Goal: Book appointment/travel/reservation

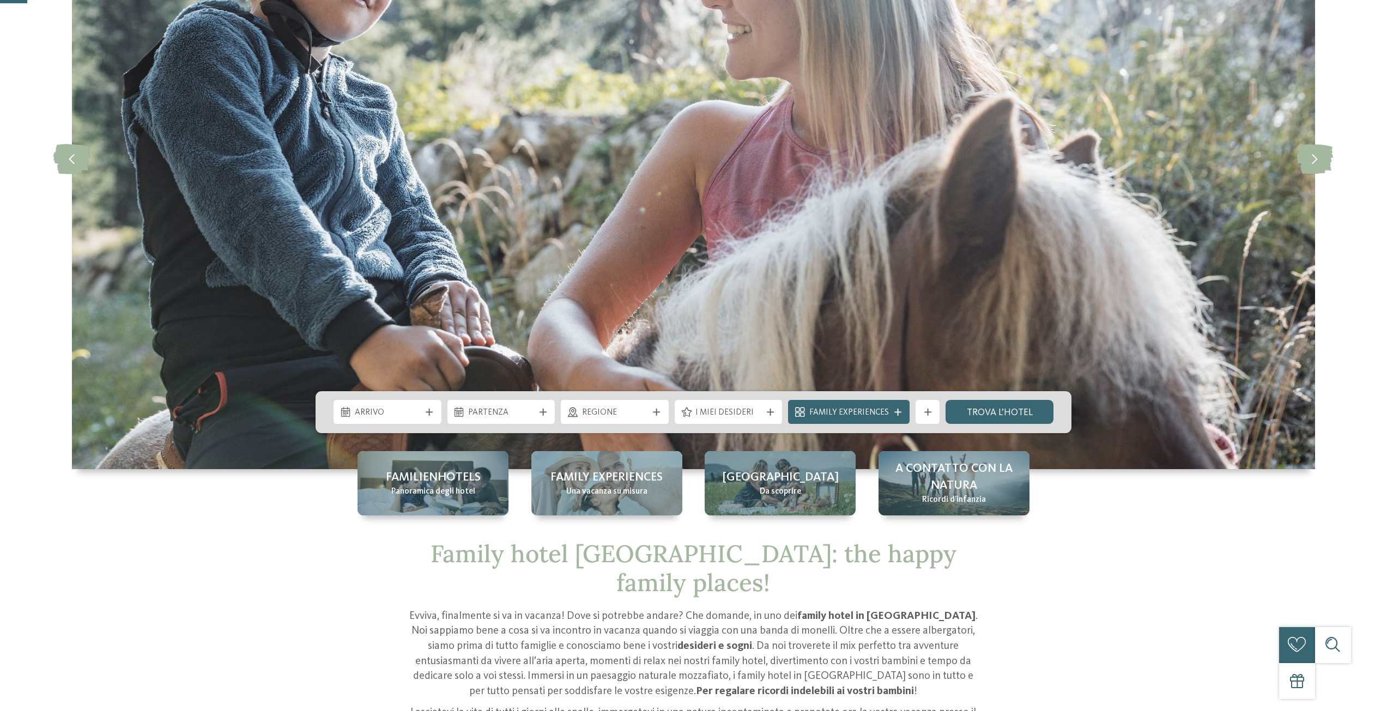
scroll to position [218, 0]
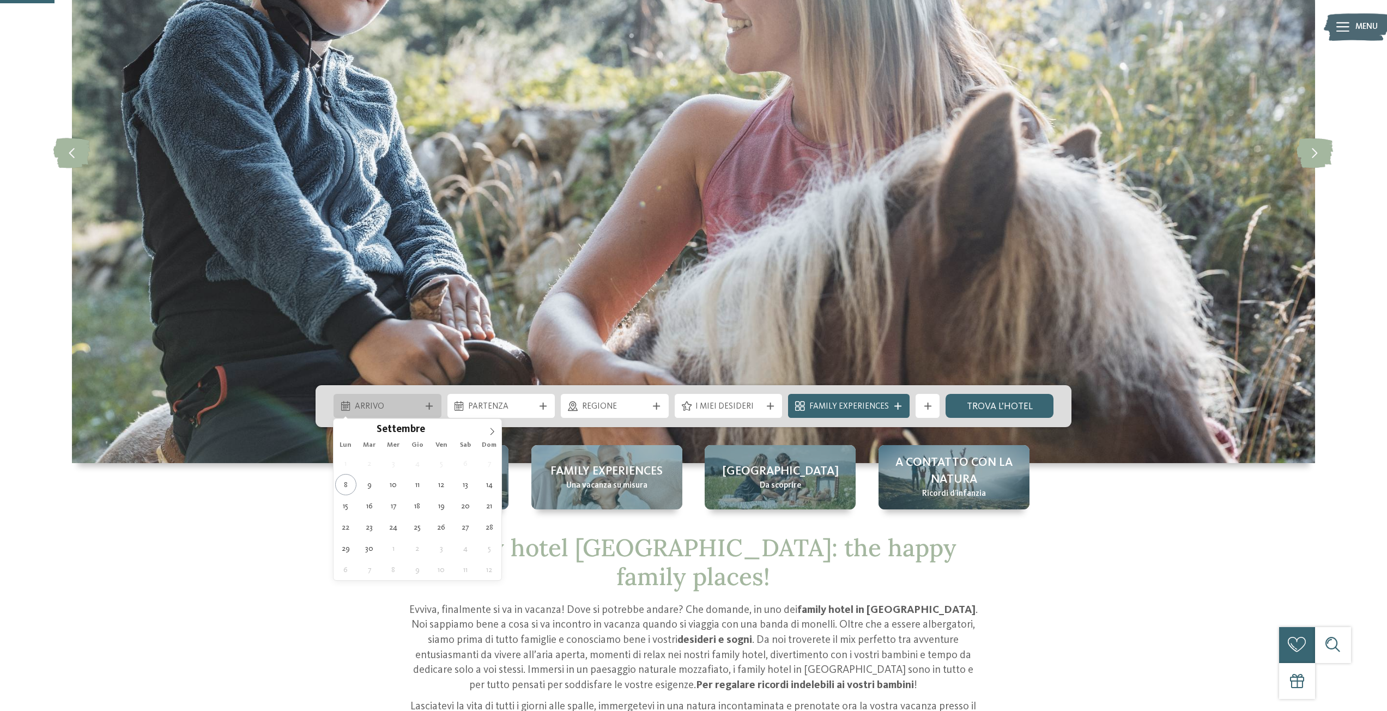
click at [401, 407] on span "Arrivo" at bounding box center [388, 407] width 66 height 12
click at [492, 430] on icon at bounding box center [492, 432] width 8 height 8
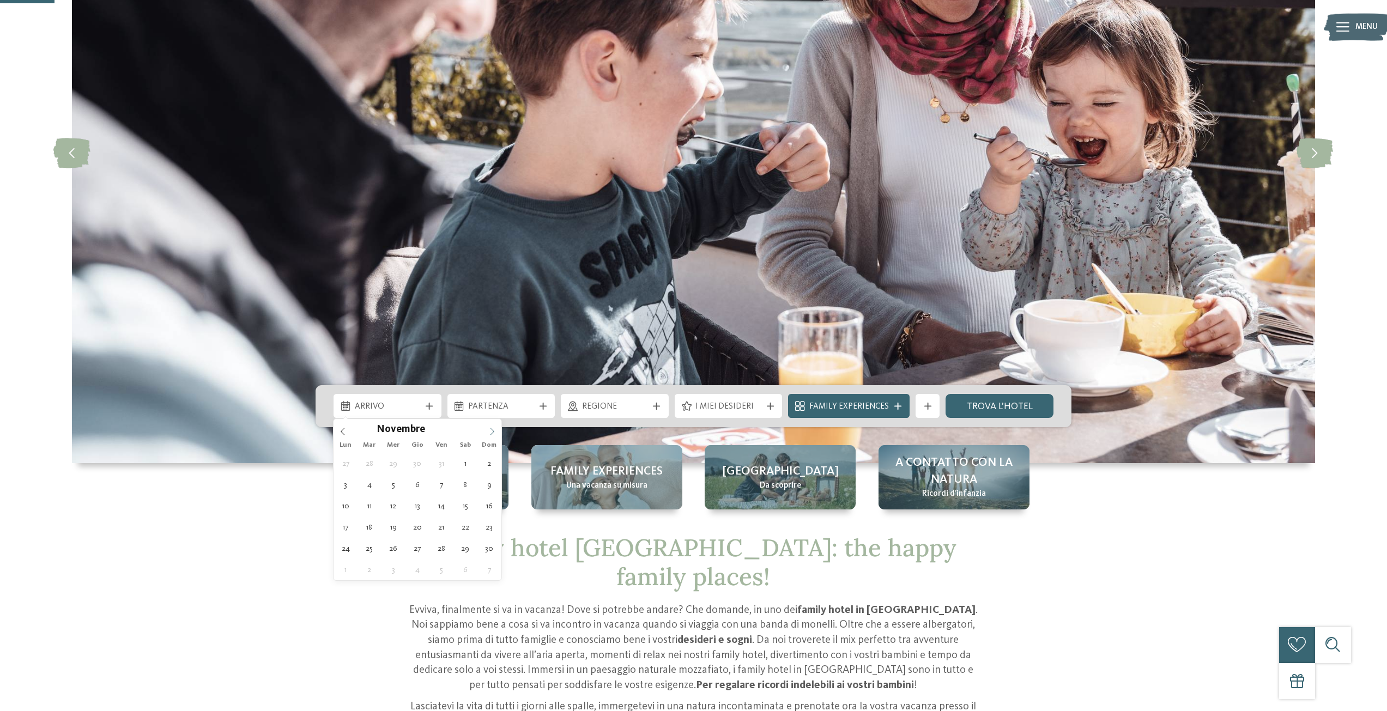
click at [492, 430] on icon at bounding box center [492, 432] width 8 height 8
type input "****"
click at [492, 430] on icon at bounding box center [492, 432] width 8 height 8
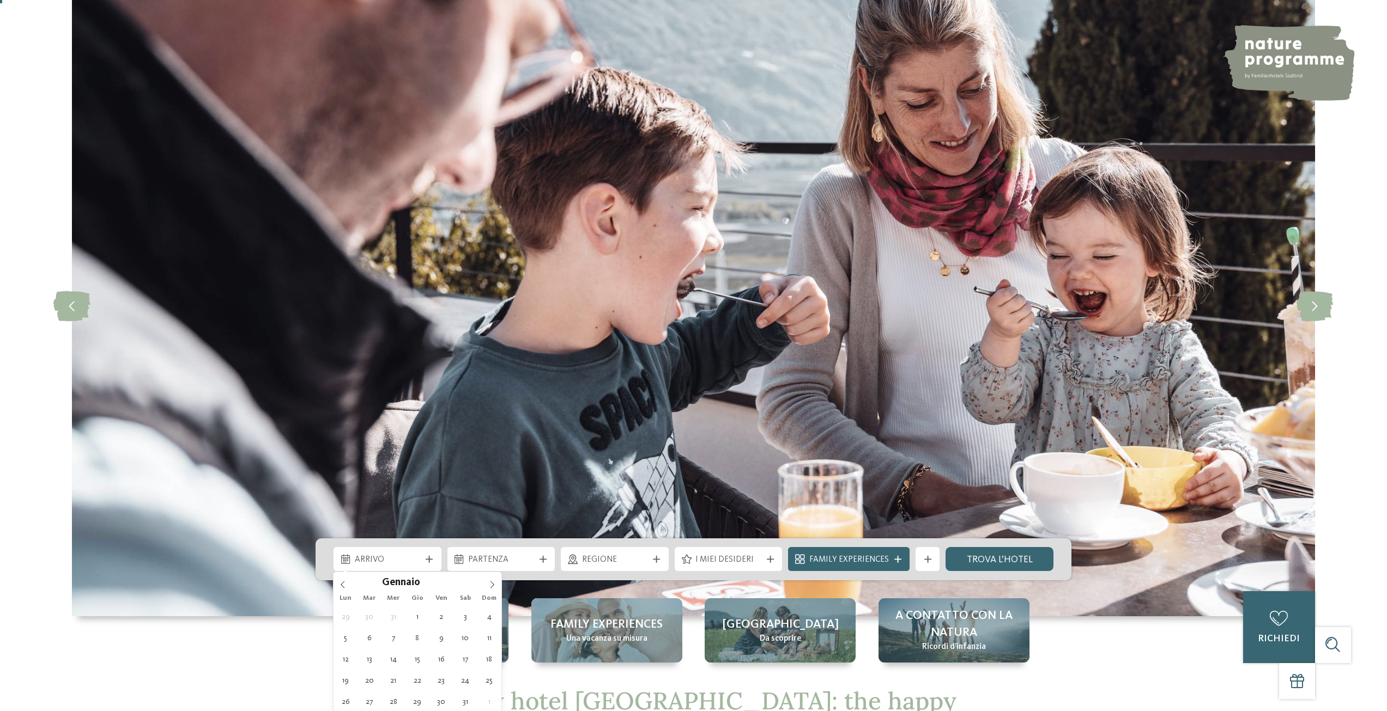
scroll to position [0, 0]
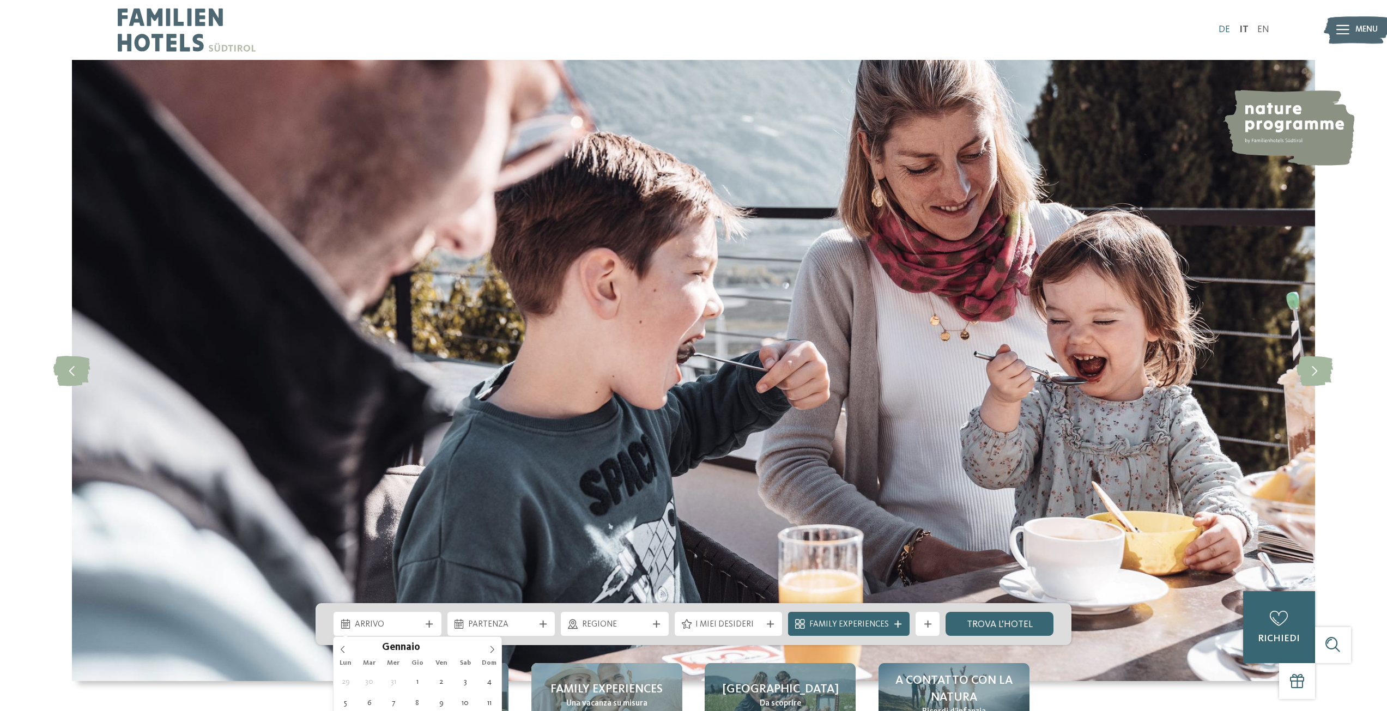
click at [1226, 31] on link "DE" at bounding box center [1223, 29] width 11 height 9
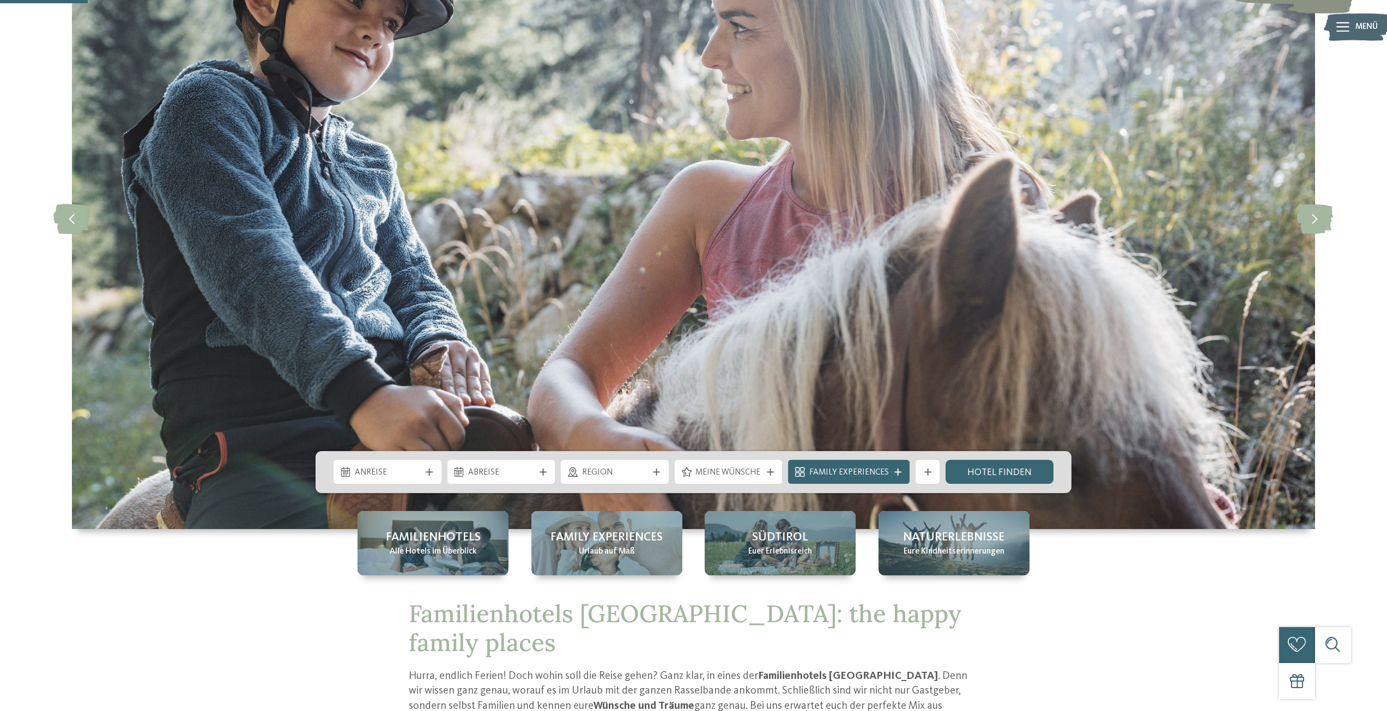
scroll to position [327, 0]
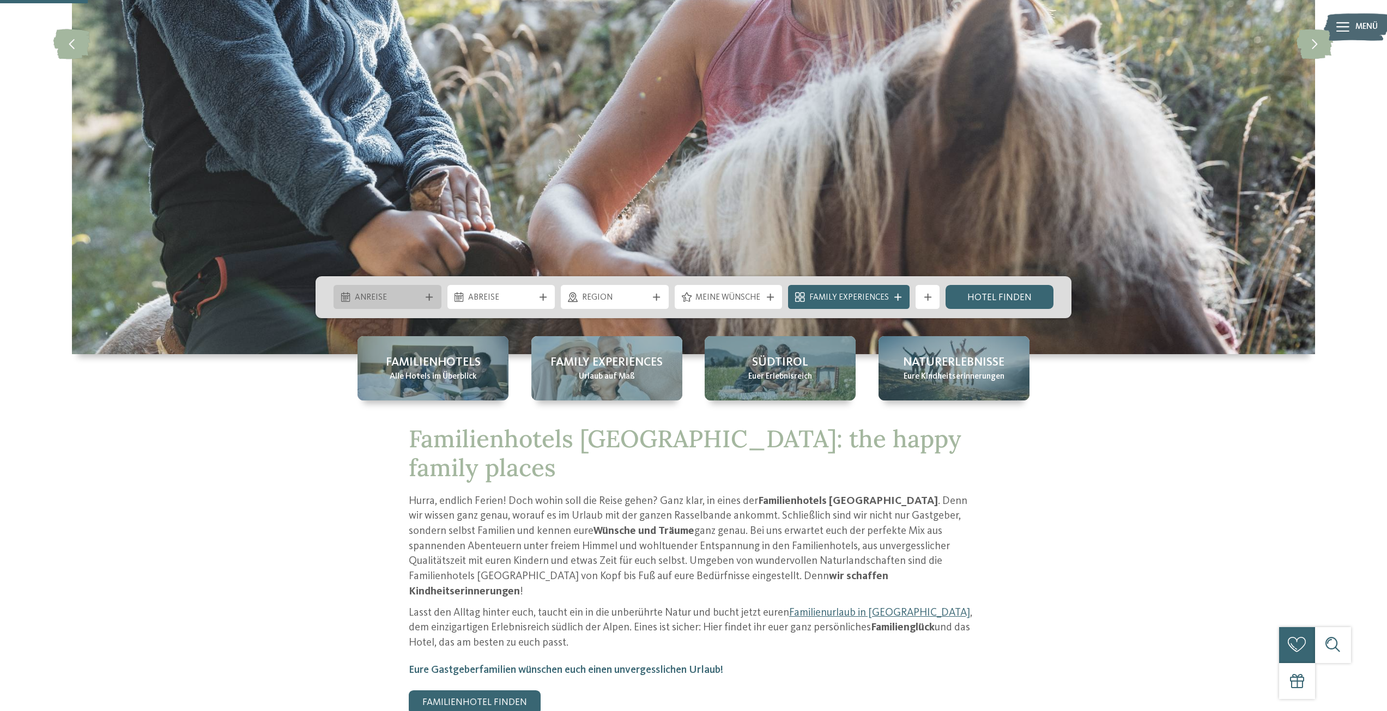
click at [411, 292] on span "Anreise" at bounding box center [388, 298] width 66 height 12
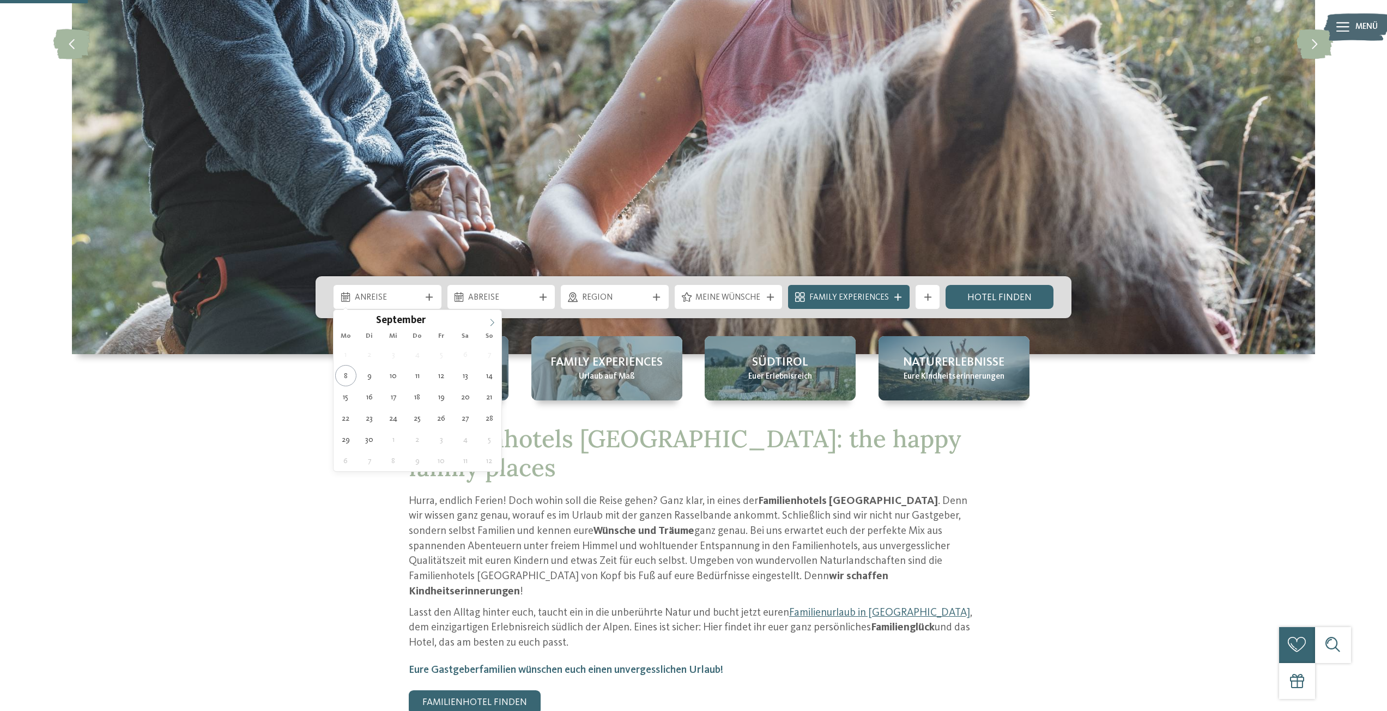
click at [495, 323] on icon at bounding box center [492, 323] width 8 height 8
type input "****"
click at [495, 323] on icon at bounding box center [492, 323] width 8 height 8
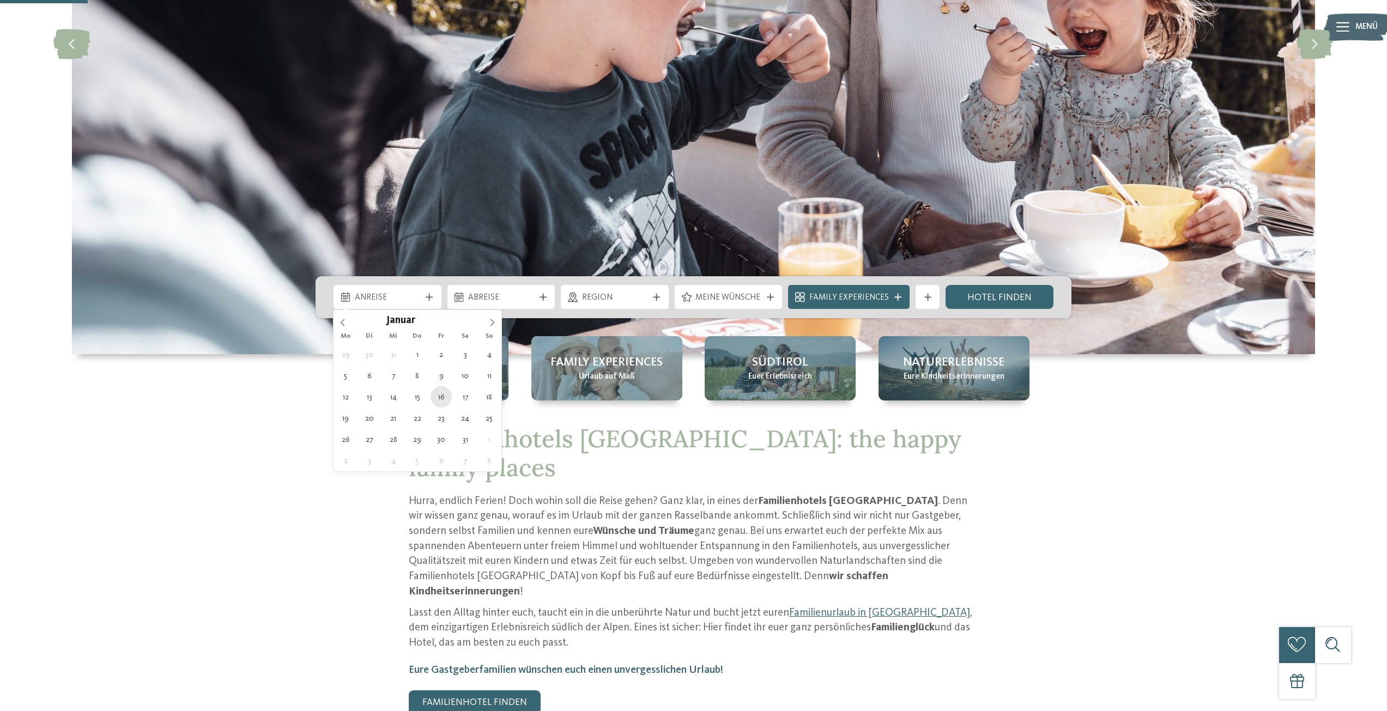
type div "16.01.2026"
type input "****"
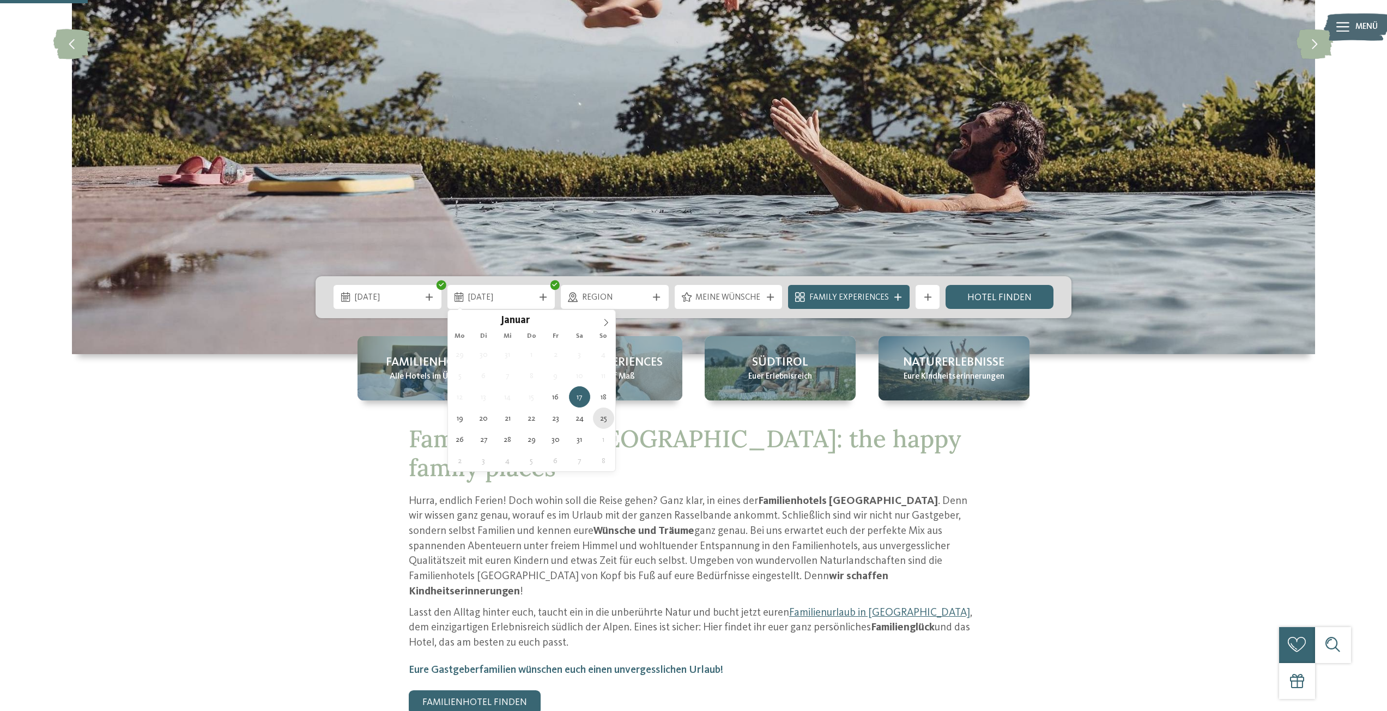
type div "25.01.2026"
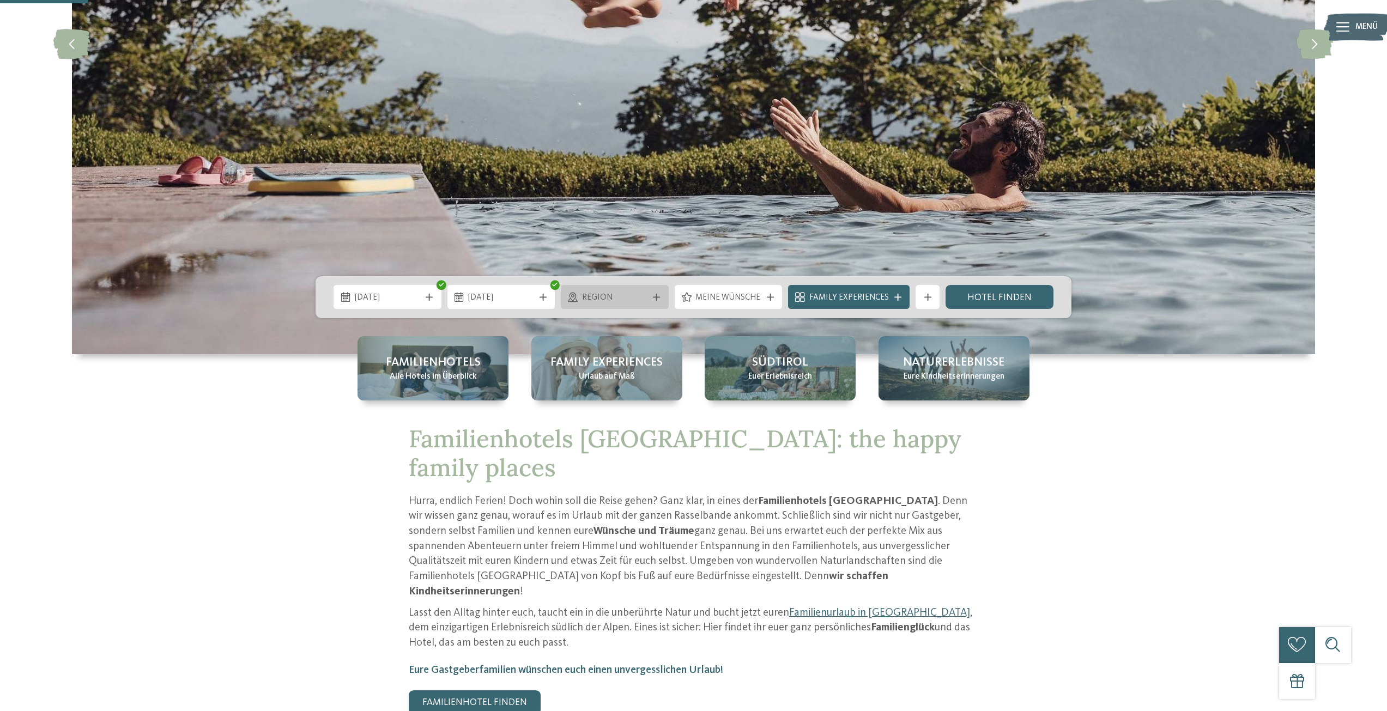
click at [632, 302] on span "Region" at bounding box center [615, 298] width 66 height 12
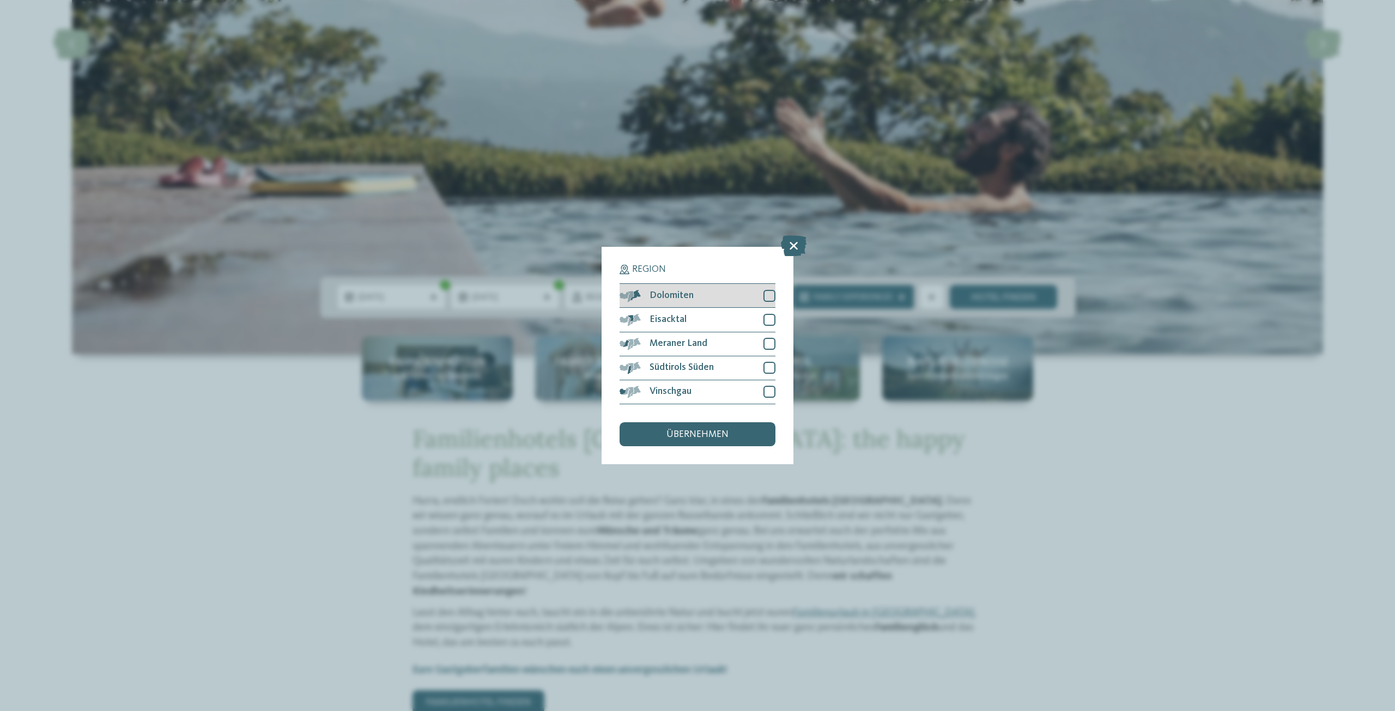
click at [771, 297] on div at bounding box center [769, 296] width 12 height 12
click at [769, 318] on div at bounding box center [769, 320] width 12 height 12
click at [775, 342] on div at bounding box center [769, 344] width 12 height 12
click at [769, 365] on div at bounding box center [769, 368] width 12 height 12
click at [769, 391] on div at bounding box center [769, 392] width 12 height 12
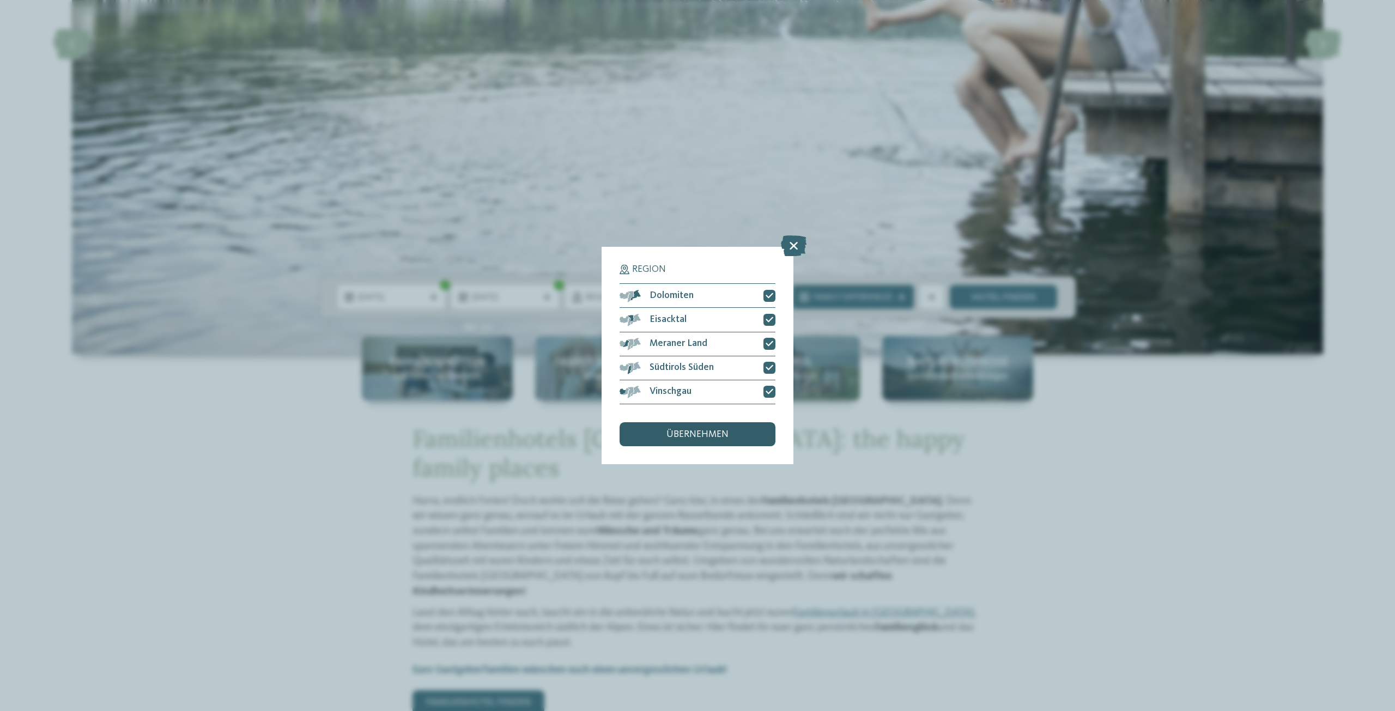
click at [698, 435] on span "übernehmen" at bounding box center [697, 435] width 62 height 10
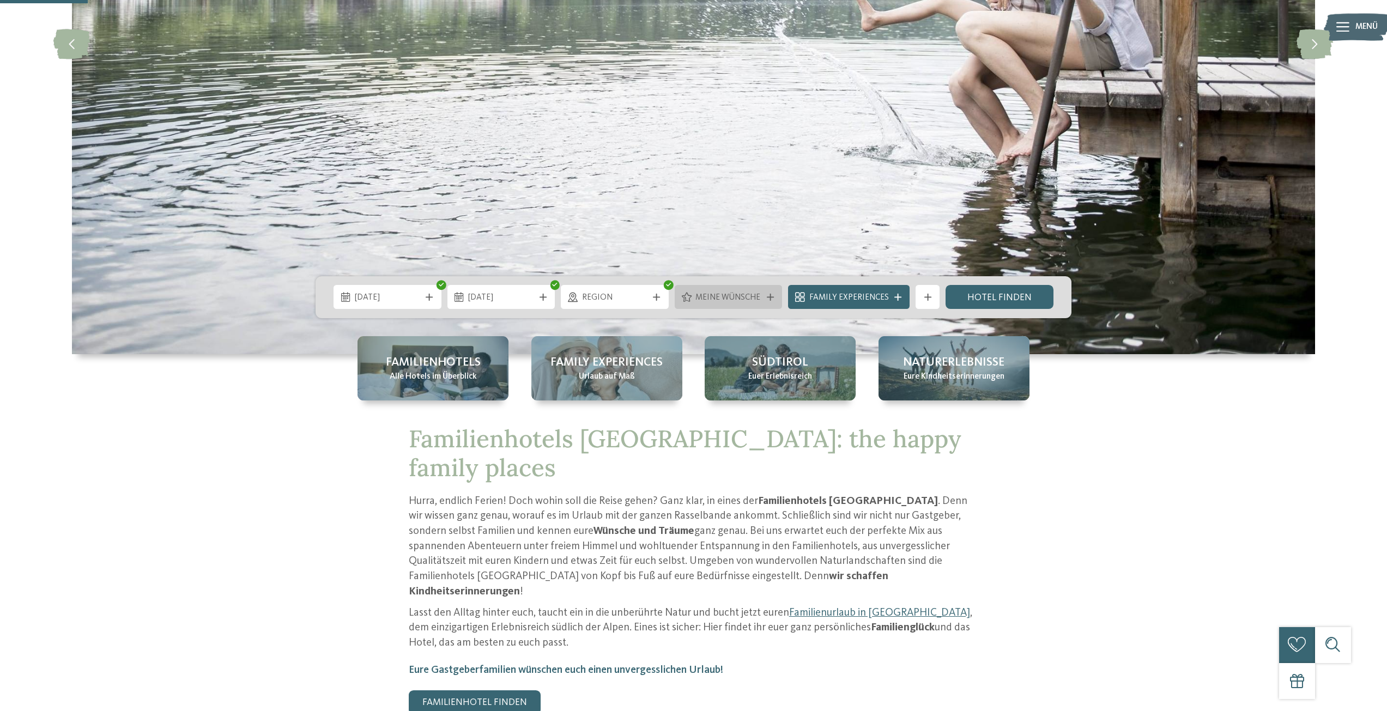
click at [726, 298] on span "Meine Wünsche" at bounding box center [728, 298] width 66 height 12
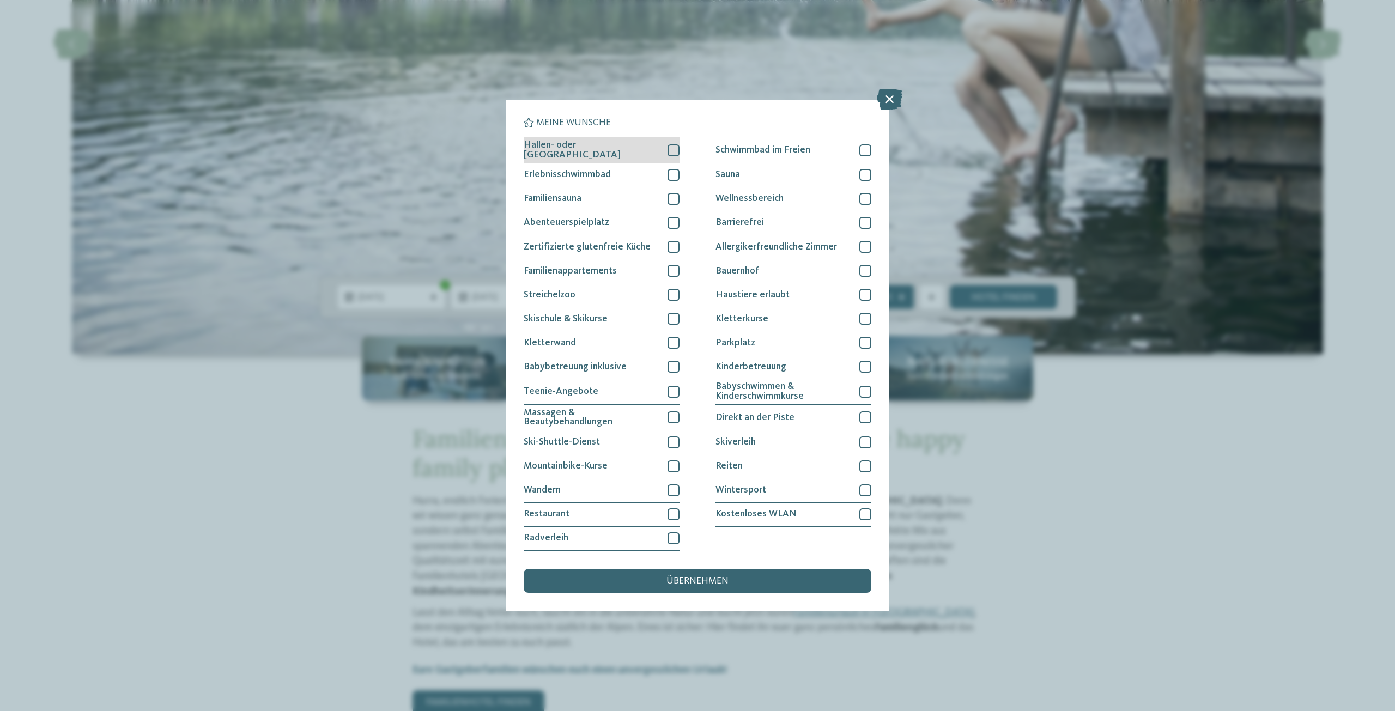
click at [677, 151] on div at bounding box center [674, 150] width 12 height 12
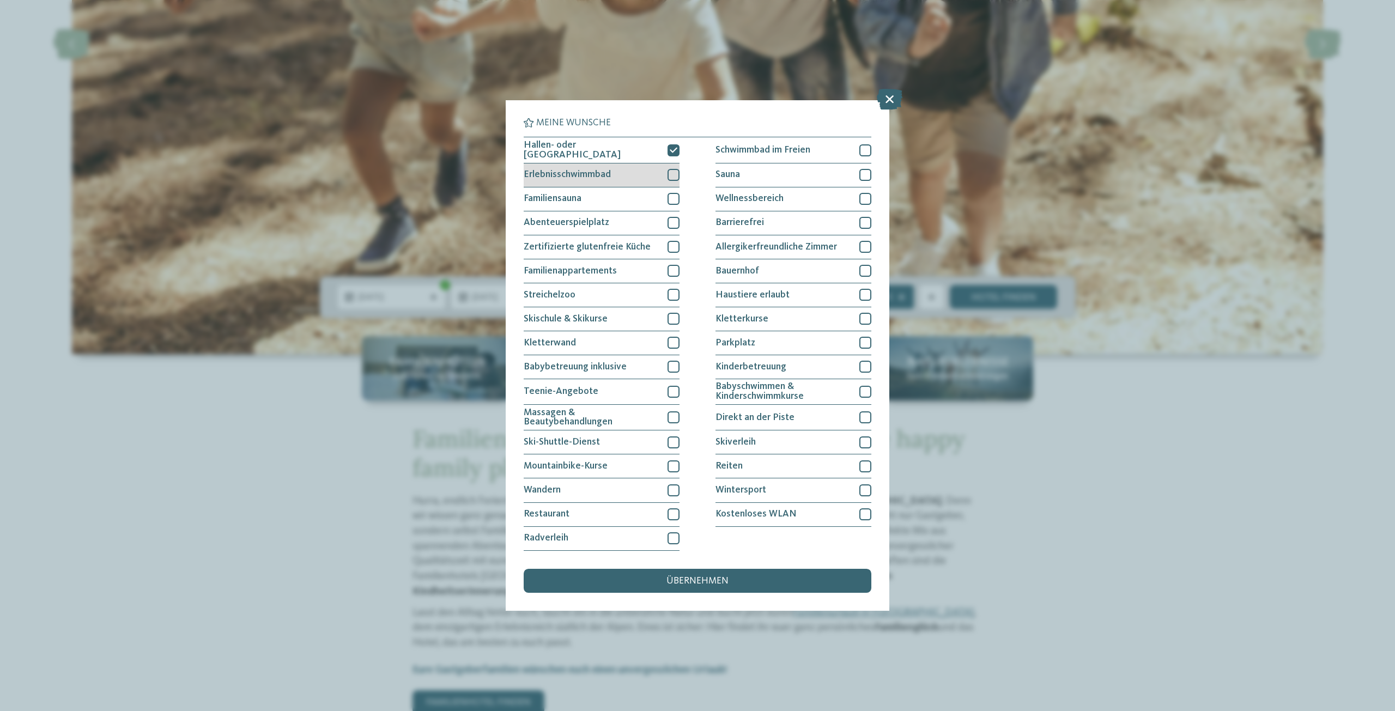
click at [676, 171] on div at bounding box center [674, 175] width 12 height 12
click at [677, 194] on div at bounding box center [674, 199] width 12 height 12
click at [677, 268] on div at bounding box center [674, 271] width 12 height 12
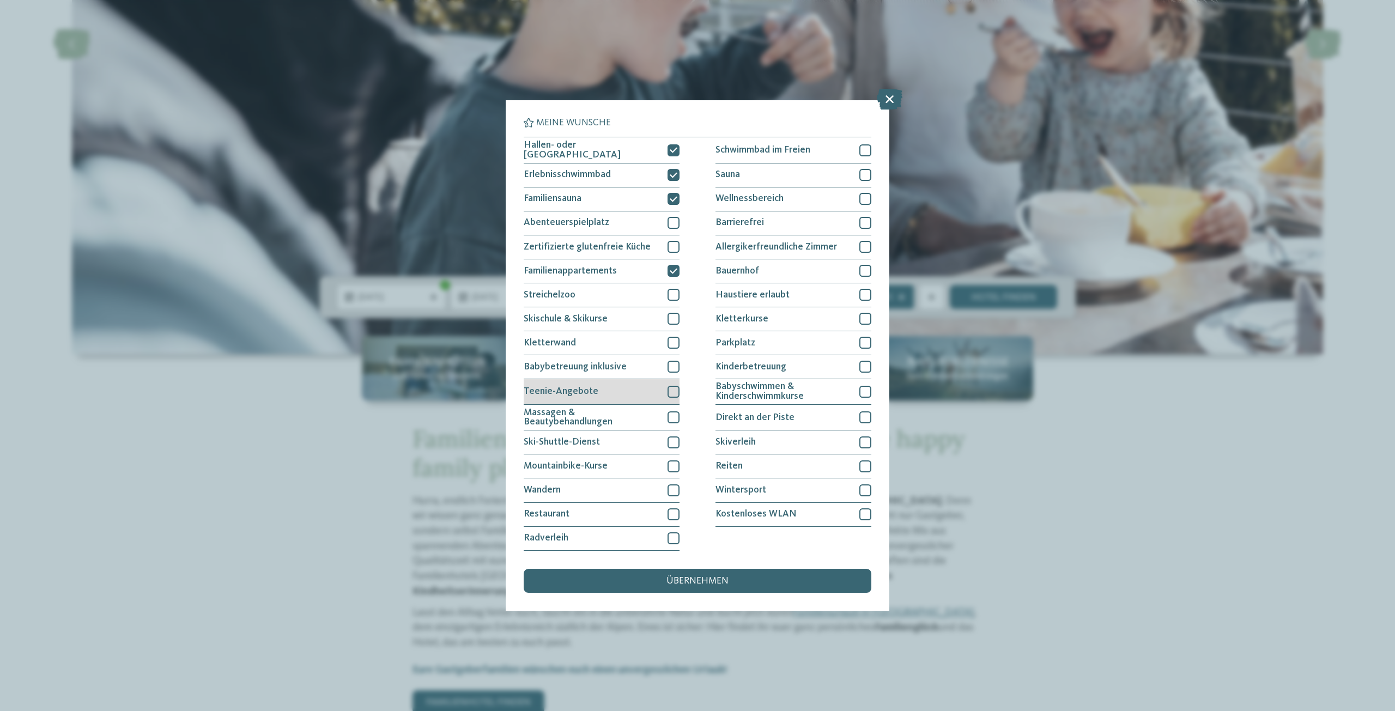
click at [676, 395] on div at bounding box center [674, 392] width 12 height 12
click at [675, 514] on div at bounding box center [674, 514] width 12 height 12
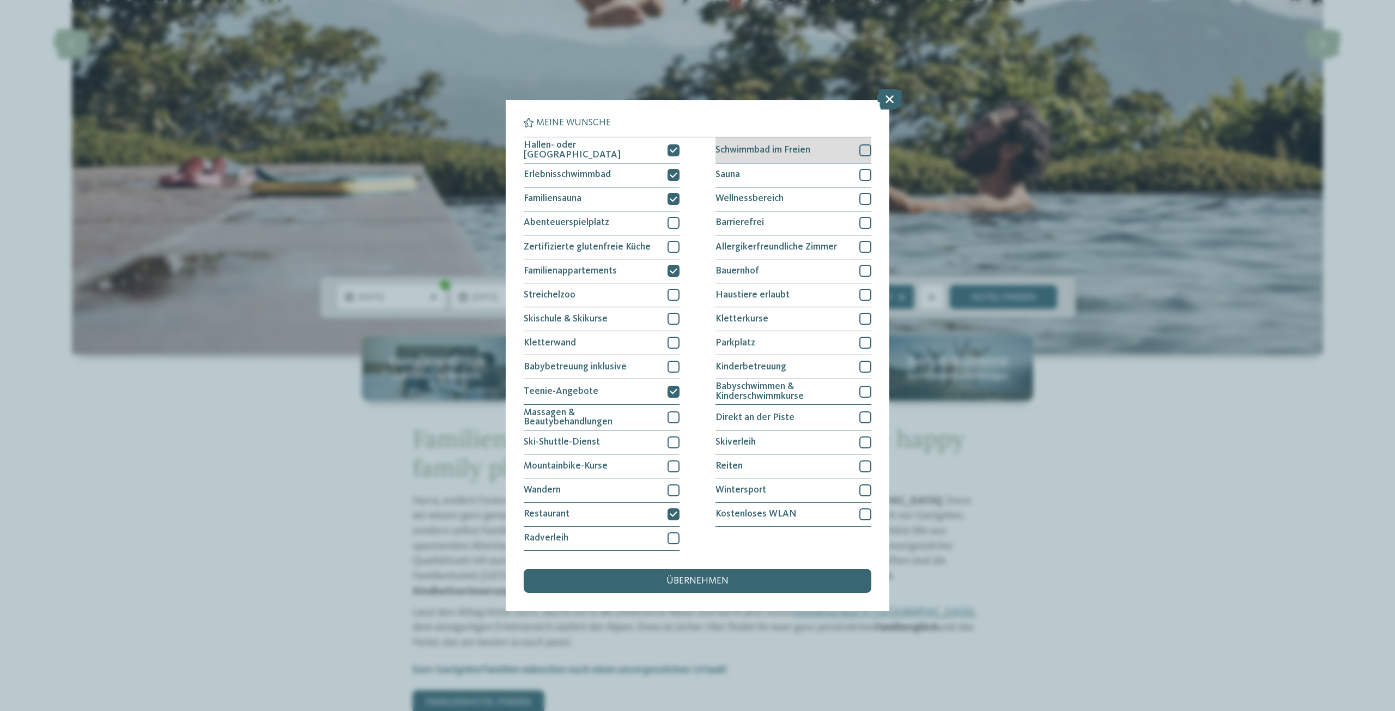
click at [865, 148] on div at bounding box center [865, 150] width 12 height 12
click at [868, 171] on div at bounding box center [865, 175] width 12 height 12
click at [866, 193] on div at bounding box center [865, 199] width 12 height 12
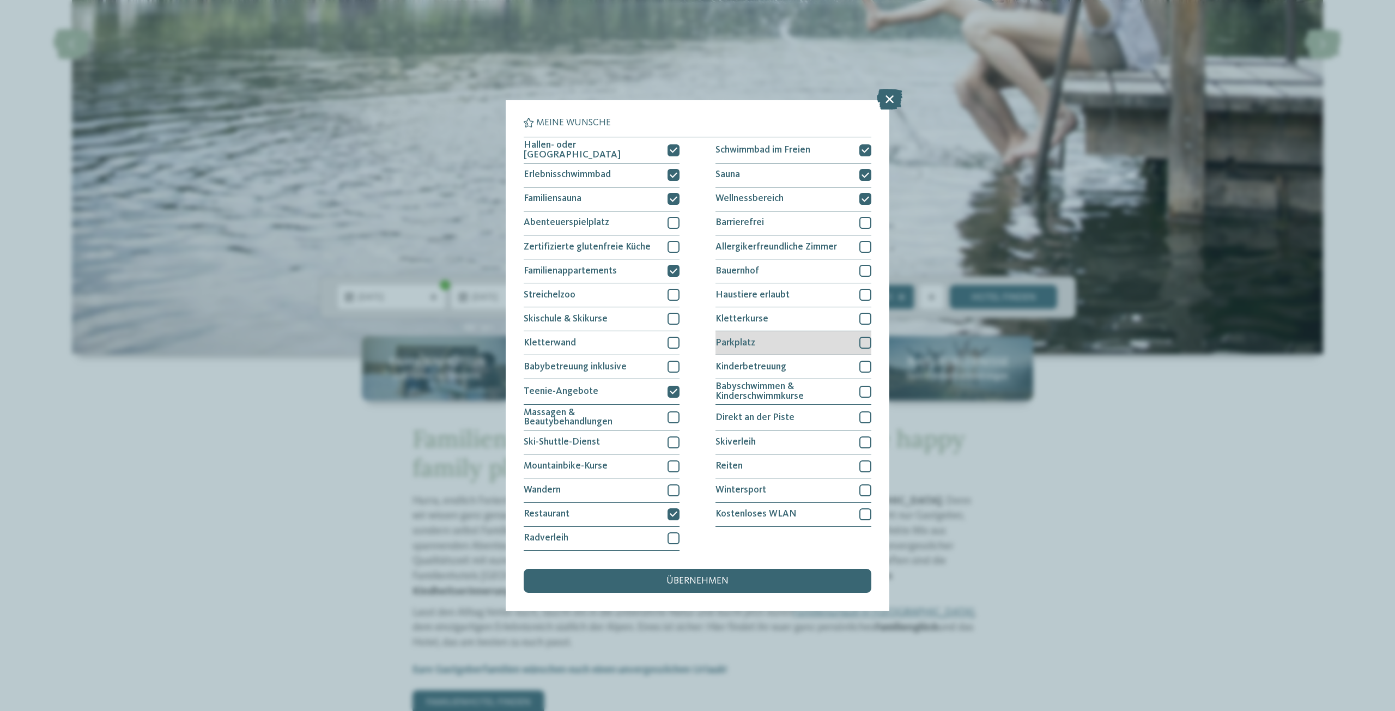
click at [862, 344] on div at bounding box center [865, 343] width 12 height 12
click at [866, 366] on div at bounding box center [865, 367] width 12 height 12
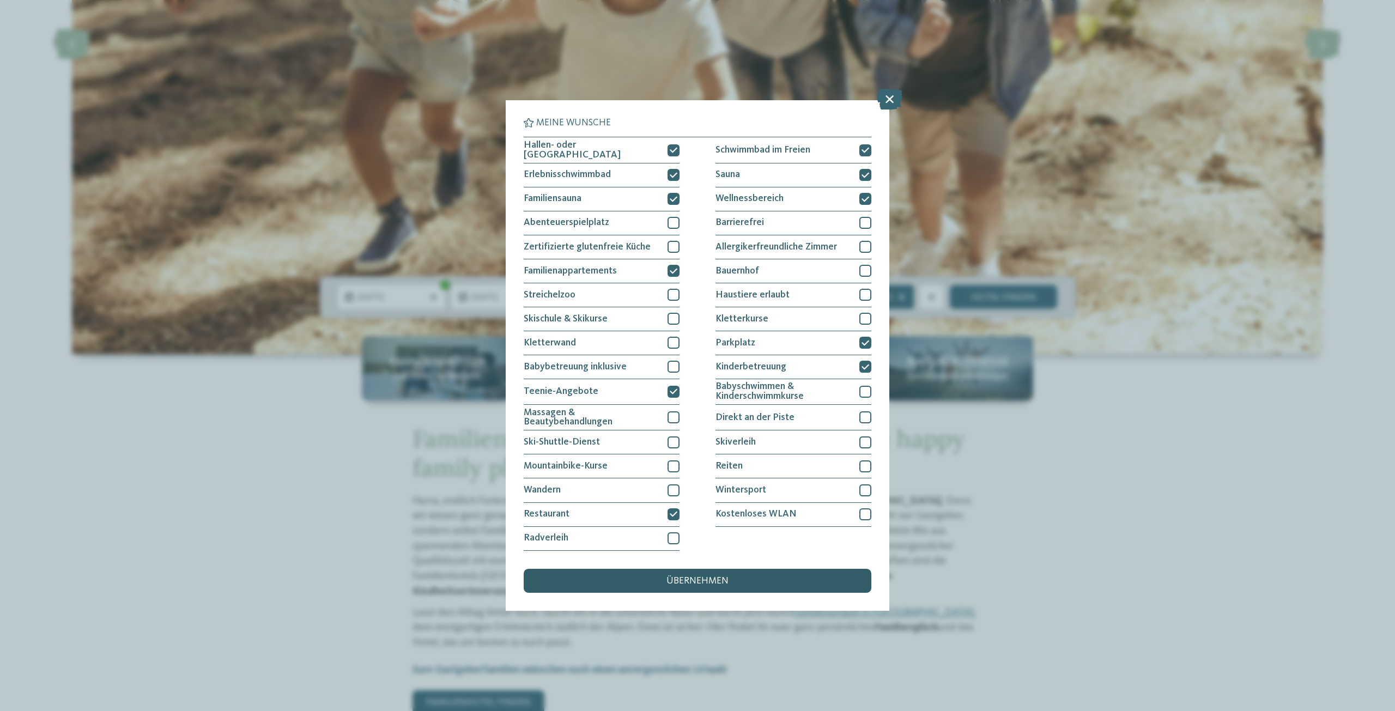
click at [698, 579] on span "übernehmen" at bounding box center [697, 582] width 62 height 10
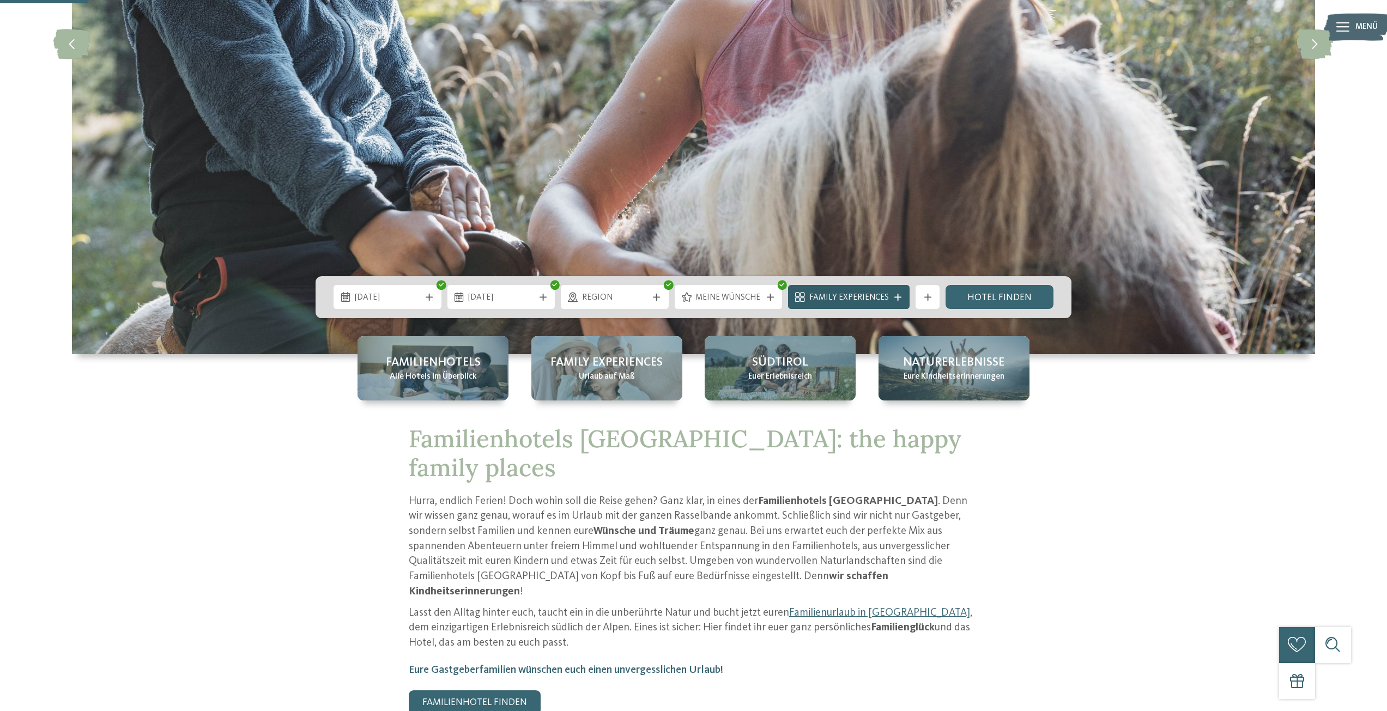
click at [846, 298] on span "Family Experiences" at bounding box center [849, 298] width 80 height 12
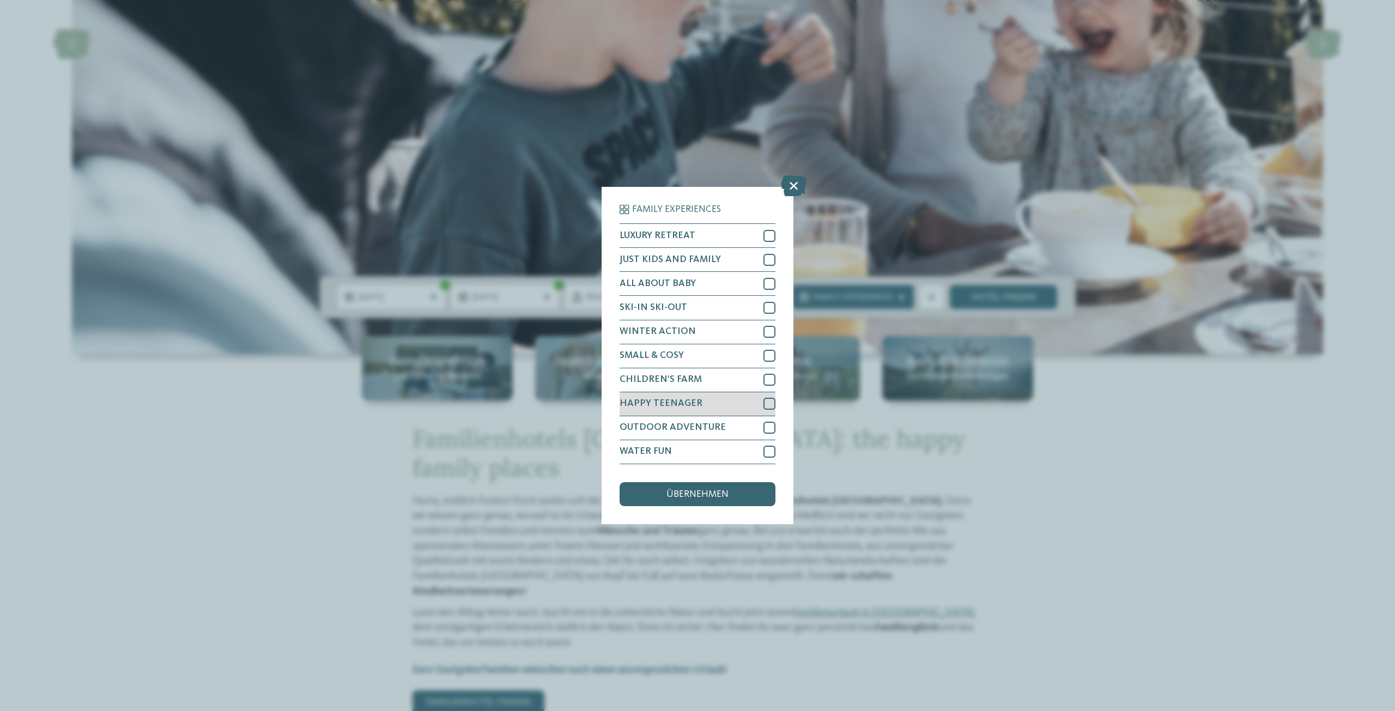
click at [771, 402] on div at bounding box center [769, 404] width 12 height 12
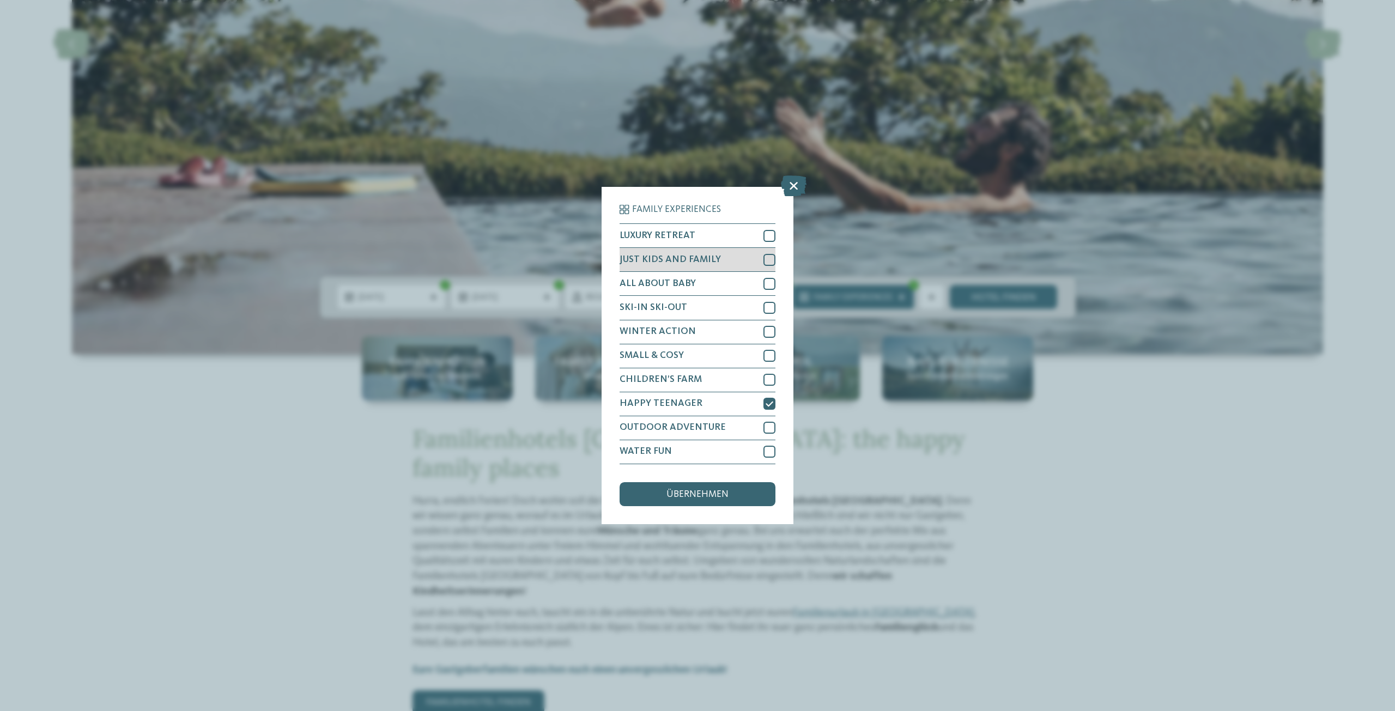
click at [771, 261] on div at bounding box center [769, 260] width 12 height 12
click at [768, 239] on div at bounding box center [769, 236] width 12 height 12
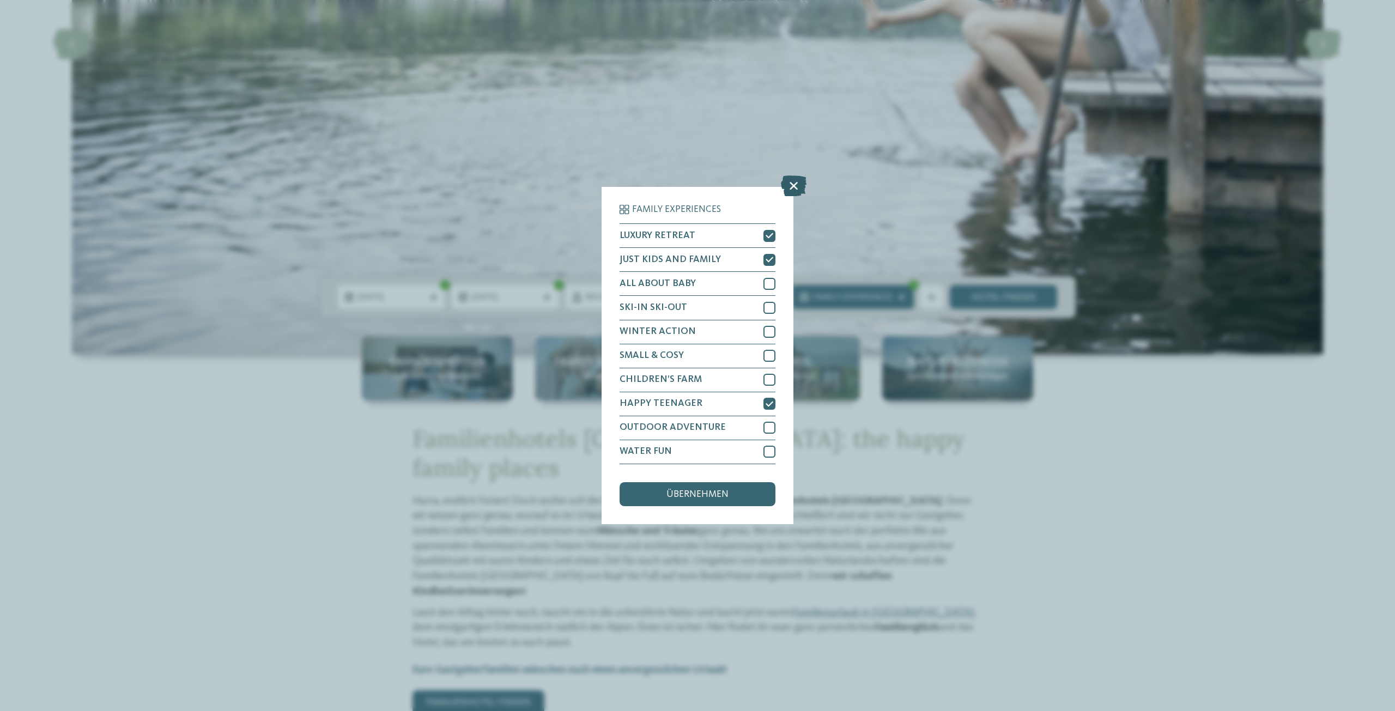
click at [794, 185] on icon at bounding box center [794, 186] width 26 height 21
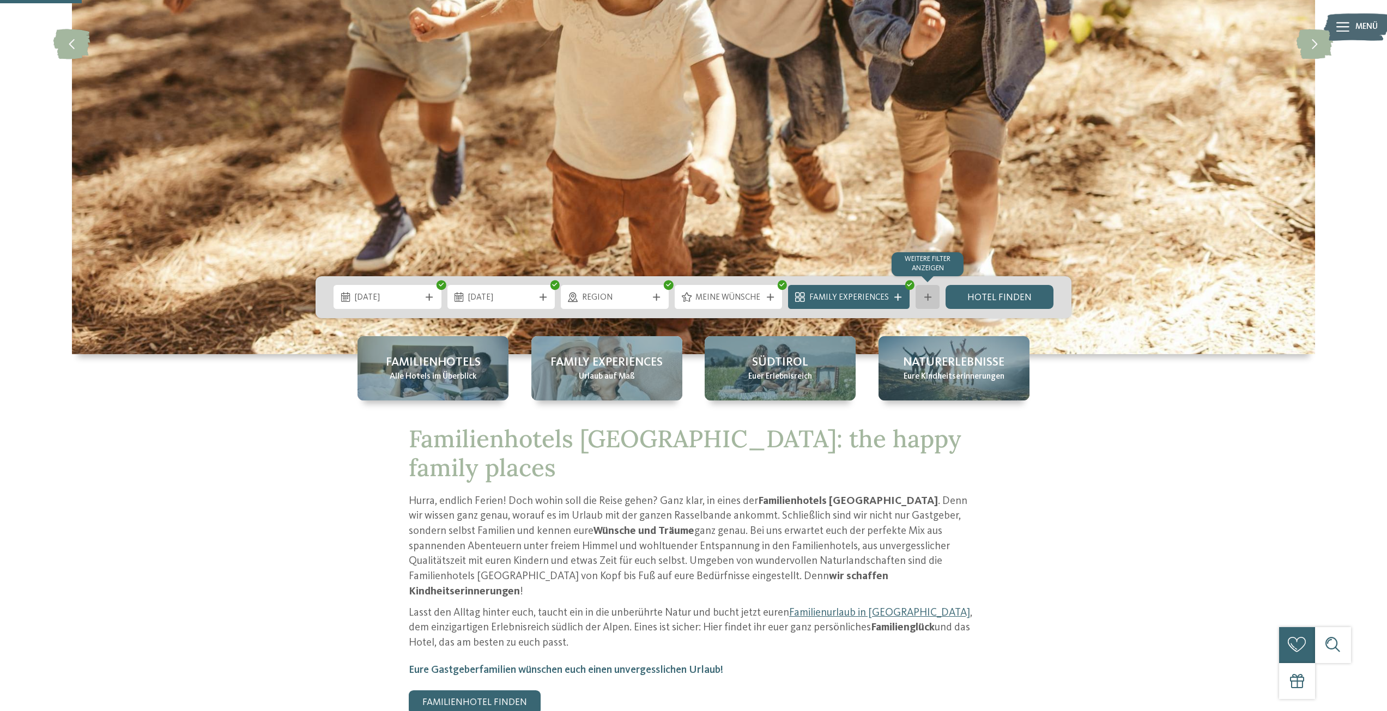
click at [927, 301] on div "Weitere Filter anzeigen" at bounding box center [928, 297] width 24 height 24
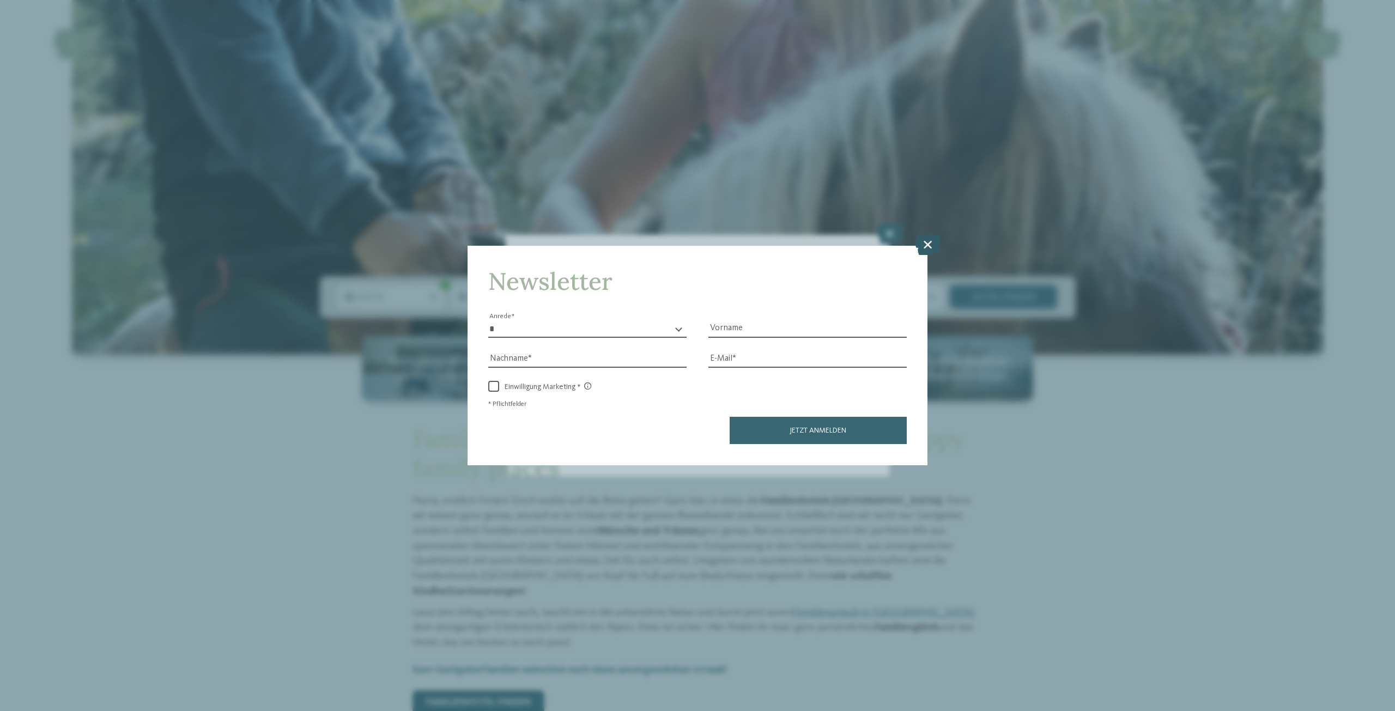
click at [923, 247] on icon at bounding box center [928, 244] width 26 height 21
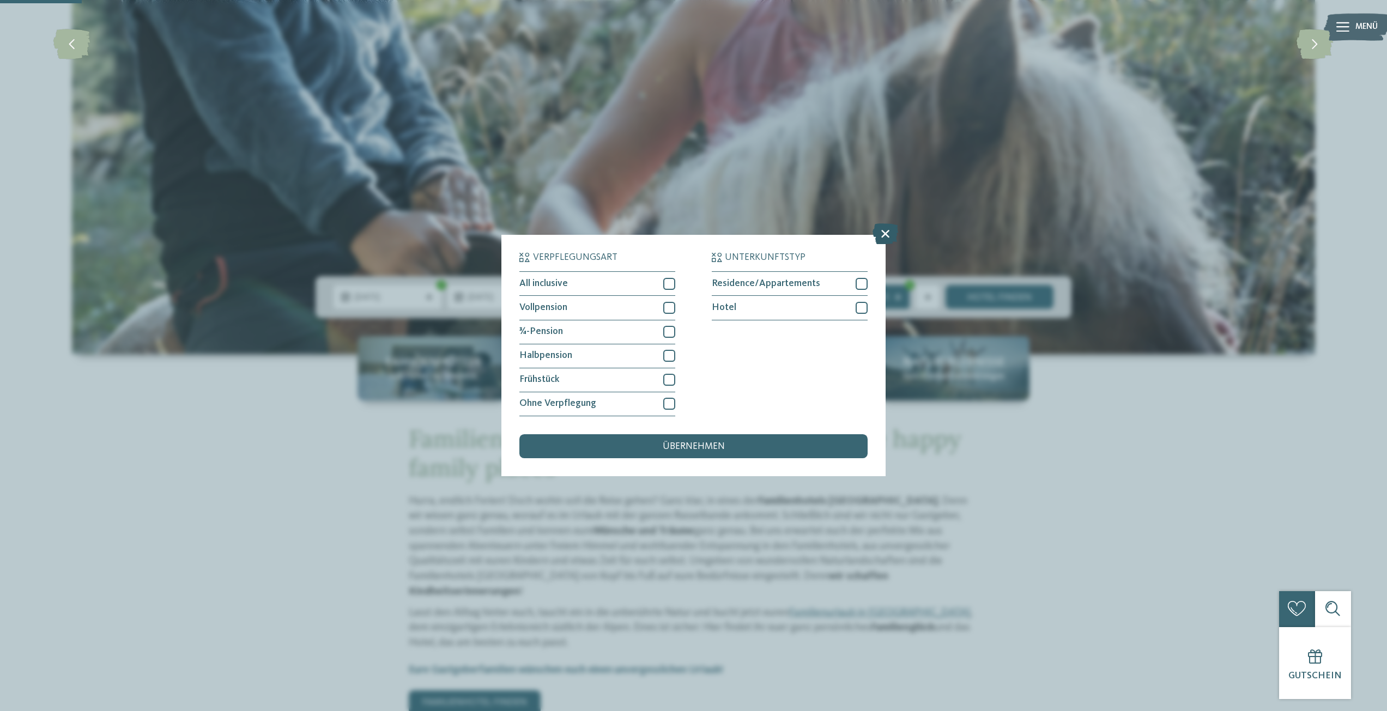
click at [886, 237] on icon at bounding box center [885, 234] width 26 height 21
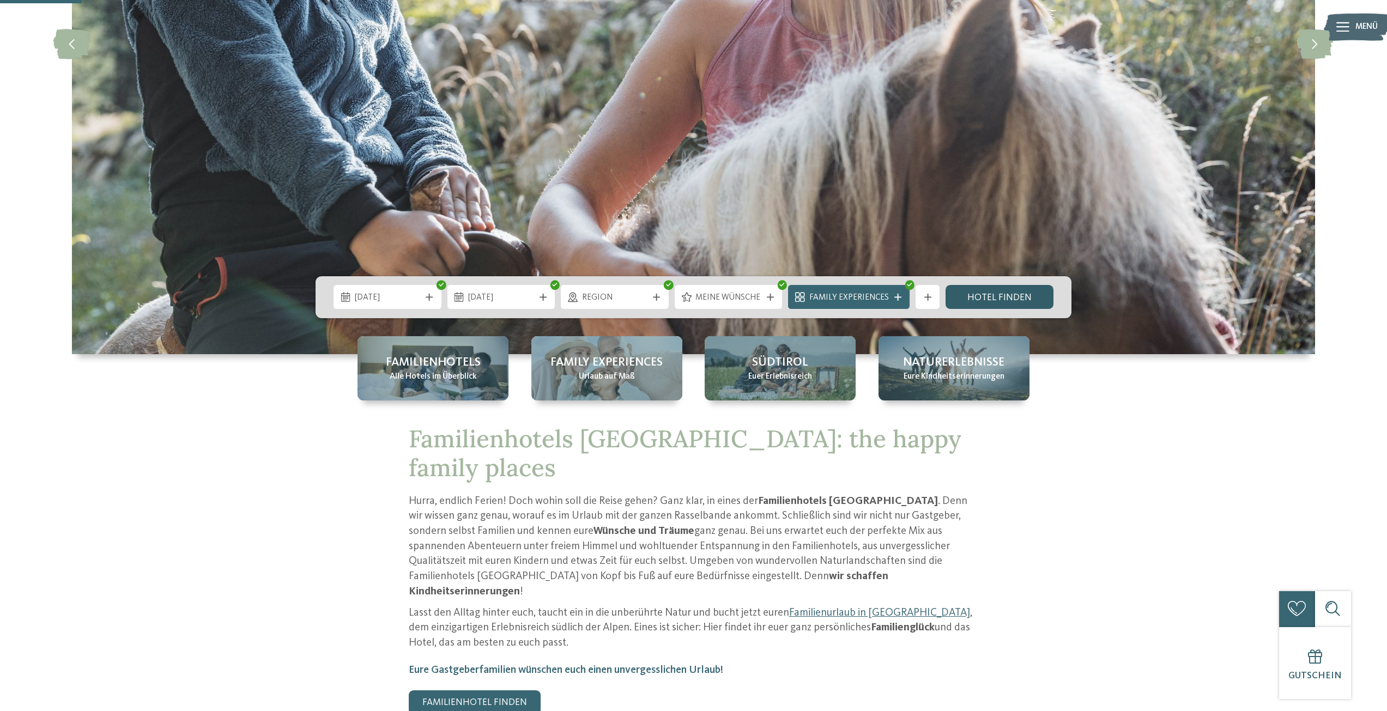
click at [996, 290] on link "Hotel finden" at bounding box center [999, 297] width 108 height 24
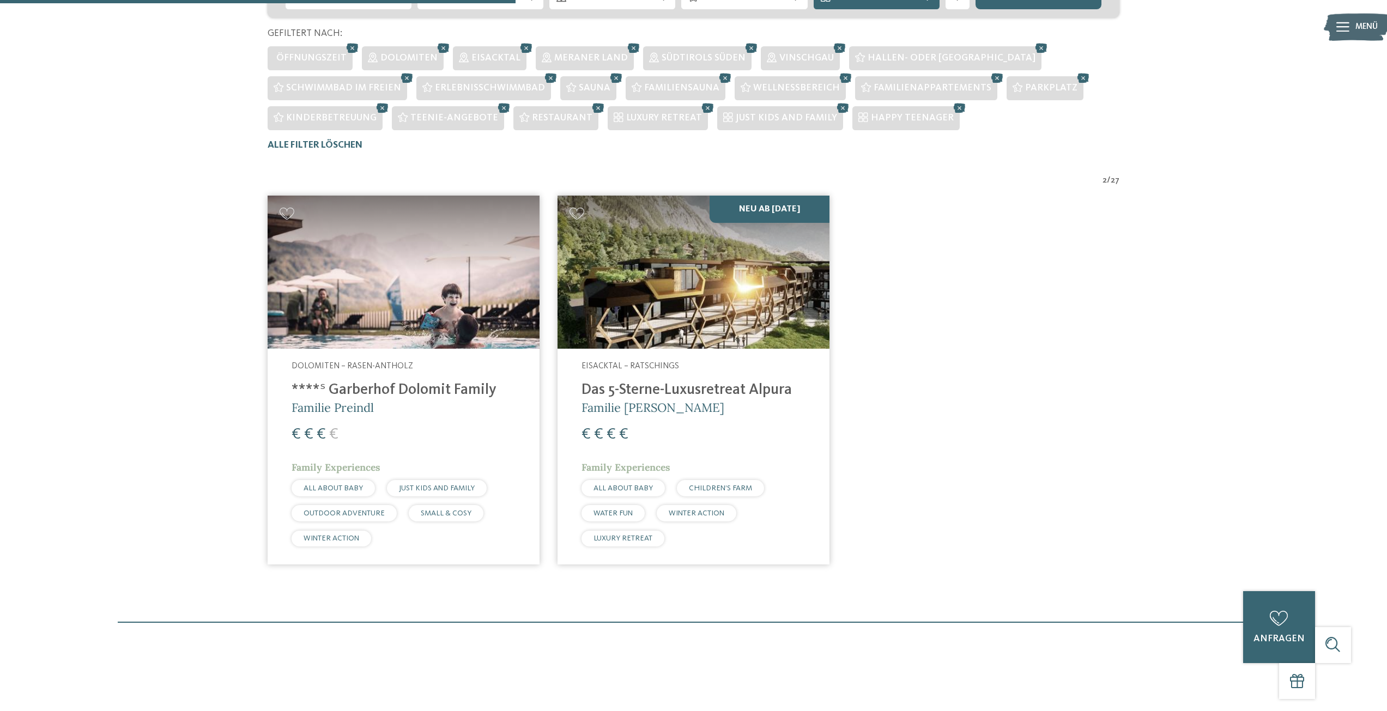
scroll to position [323, 0]
